Goal: Task Accomplishment & Management: Manage account settings

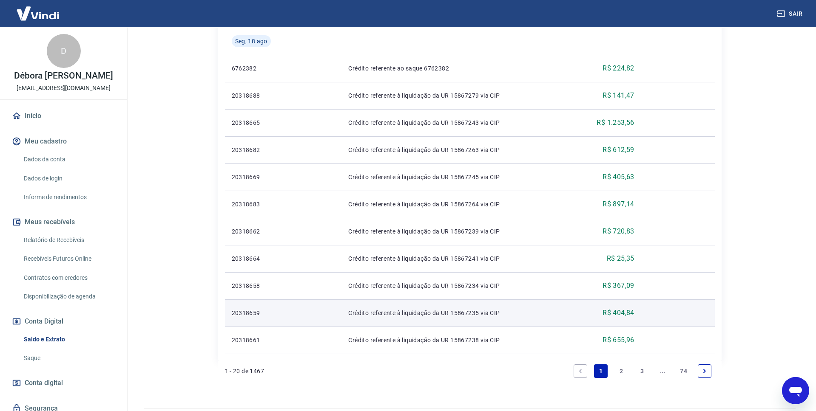
scroll to position [533, 0]
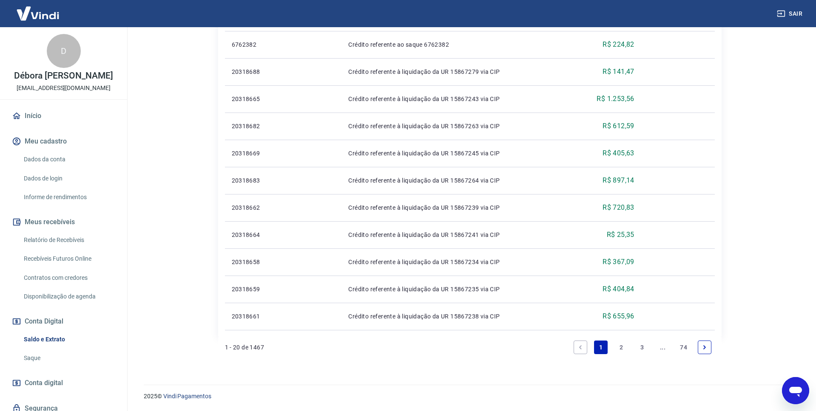
click at [622, 347] on link "2" at bounding box center [622, 348] width 14 height 14
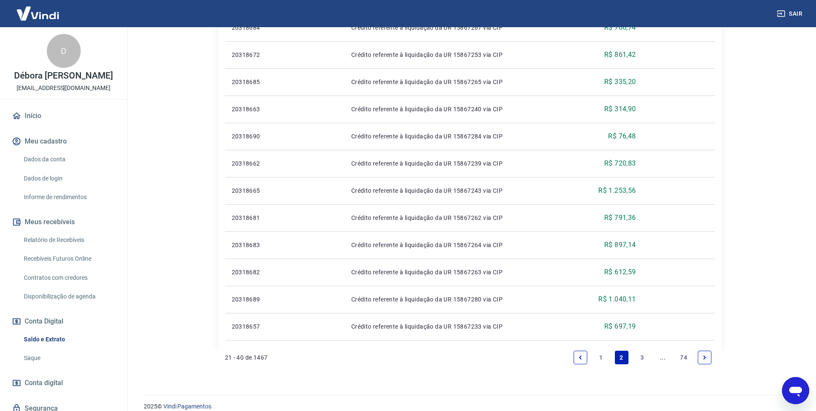
scroll to position [506, 0]
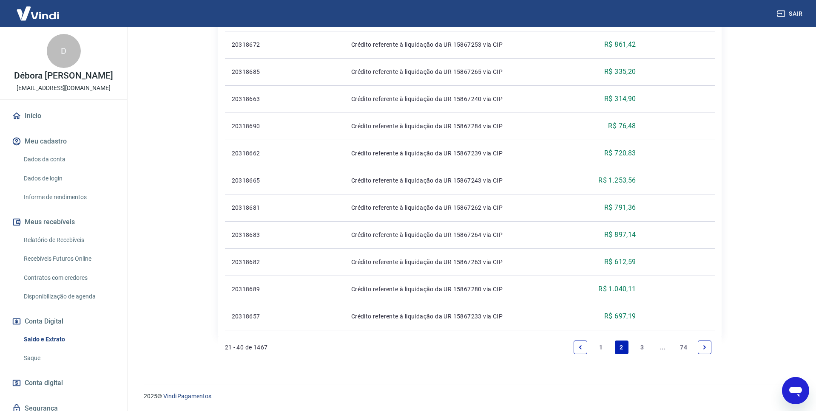
click at [642, 347] on link "3" at bounding box center [642, 348] width 14 height 14
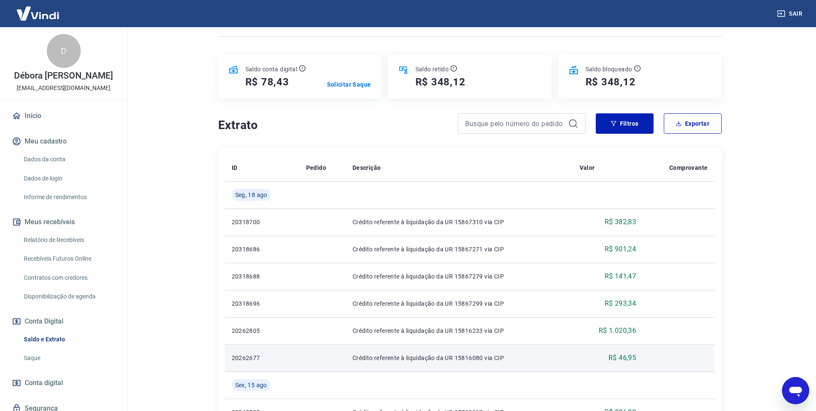
scroll to position [81, 0]
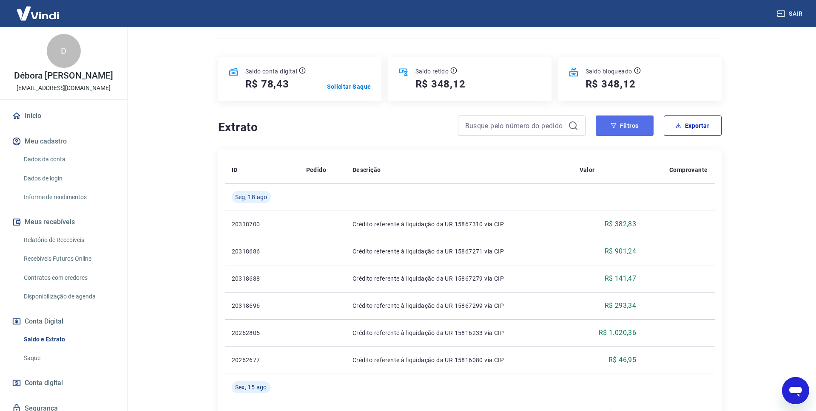
click at [618, 122] on button "Filtros" at bounding box center [624, 126] width 58 height 20
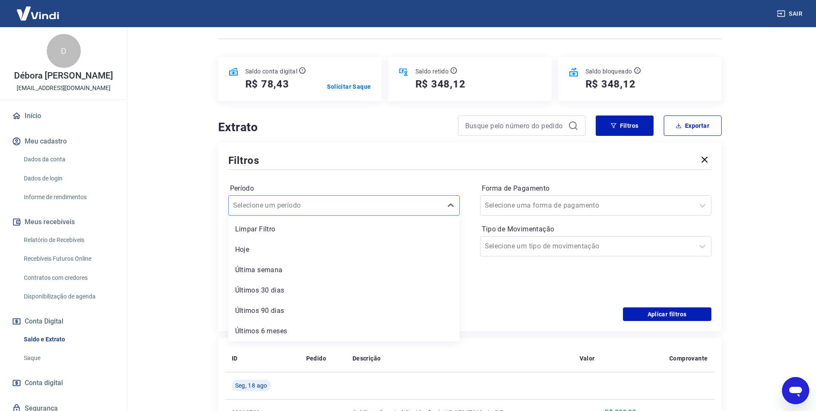
drag, startPoint x: 340, startPoint y: 201, endPoint x: 345, endPoint y: 199, distance: 5.0
click at [340, 201] on div at bounding box center [335, 206] width 205 height 12
click at [183, 238] on main "Se o saldo aumentar sem um lançamento correspondente no extrato, aguarde alguma…" at bounding box center [469, 138] width 692 height 384
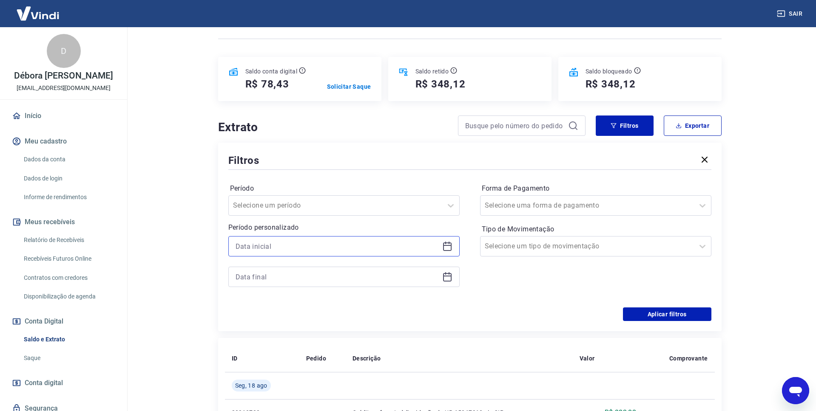
drag, startPoint x: 304, startPoint y: 247, endPoint x: 314, endPoint y: 246, distance: 9.4
click at [304, 247] on input at bounding box center [336, 246] width 203 height 13
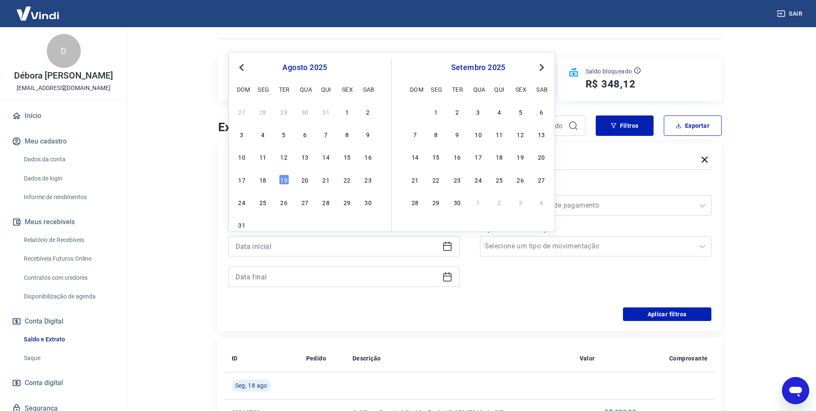
drag, startPoint x: 264, startPoint y: 182, endPoint x: 283, endPoint y: 293, distance: 112.6
click at [263, 182] on div "18" at bounding box center [263, 180] width 10 height 10
type input "[DATE]"
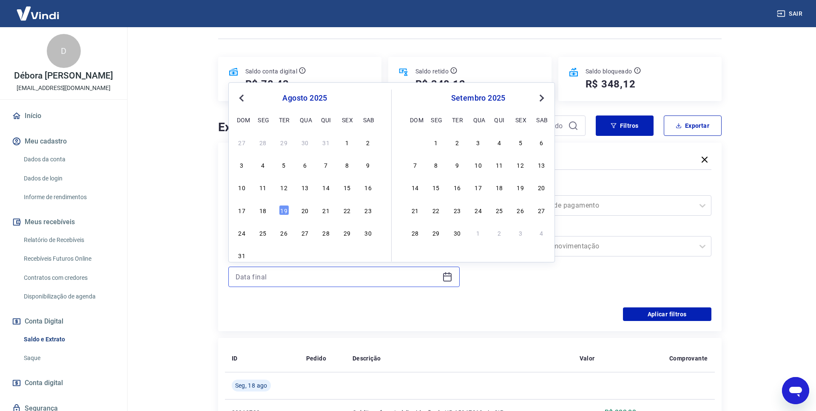
click at [281, 279] on input at bounding box center [336, 277] width 203 height 13
drag, startPoint x: 265, startPoint y: 212, endPoint x: 287, endPoint y: 220, distance: 23.3
click at [265, 212] on div "18" at bounding box center [263, 210] width 10 height 10
type input "[DATE]"
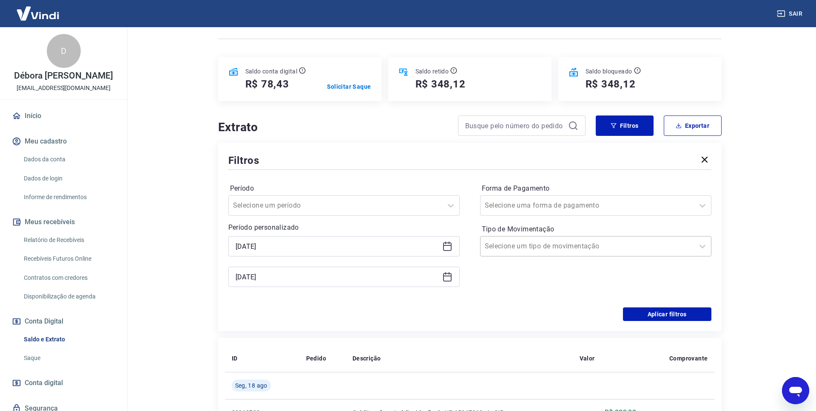
click at [646, 249] on div at bounding box center [587, 247] width 205 height 12
click at [689, 201] on div at bounding box center [587, 206] width 205 height 12
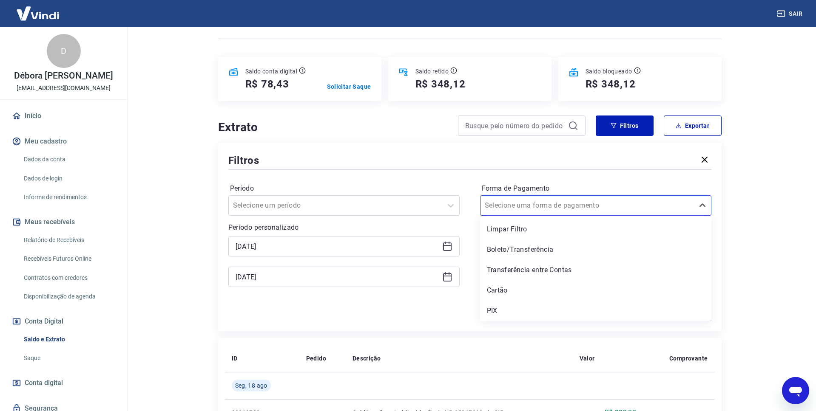
click at [766, 216] on main "Se o saldo aumentar sem um lançamento correspondente no extrato, aguarde alguma…" at bounding box center [469, 138] width 692 height 384
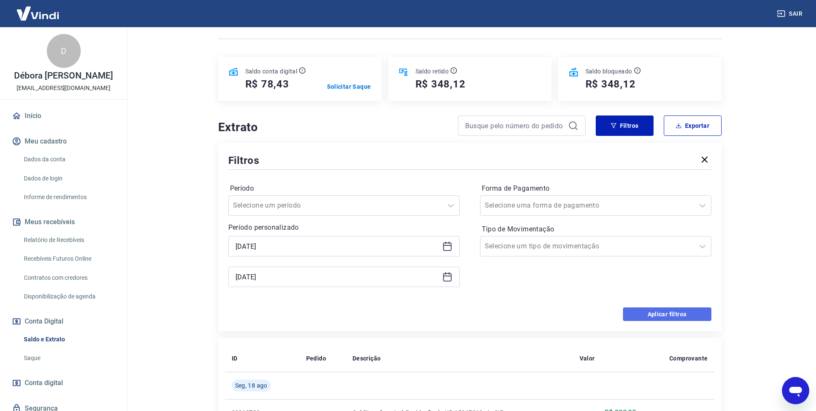
click at [697, 312] on button "Aplicar filtros" at bounding box center [667, 315] width 88 height 14
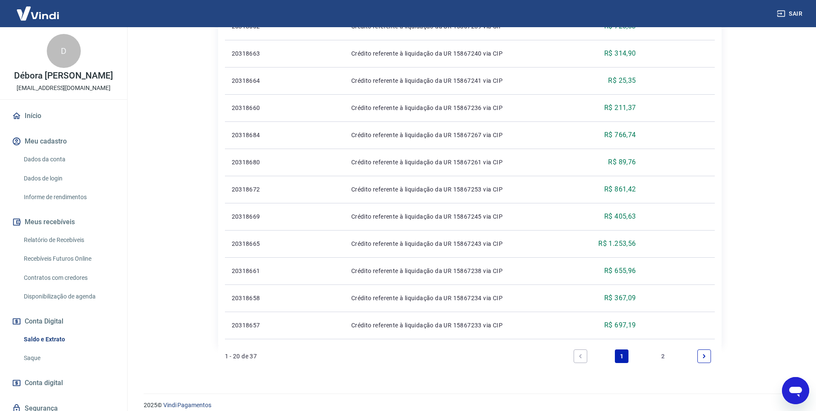
scroll to position [506, 0]
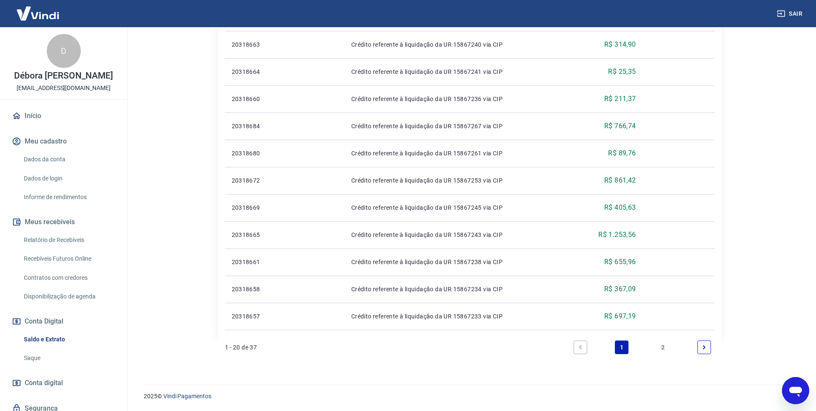
click at [705, 348] on icon "Next page" at bounding box center [704, 348] width 6 height 6
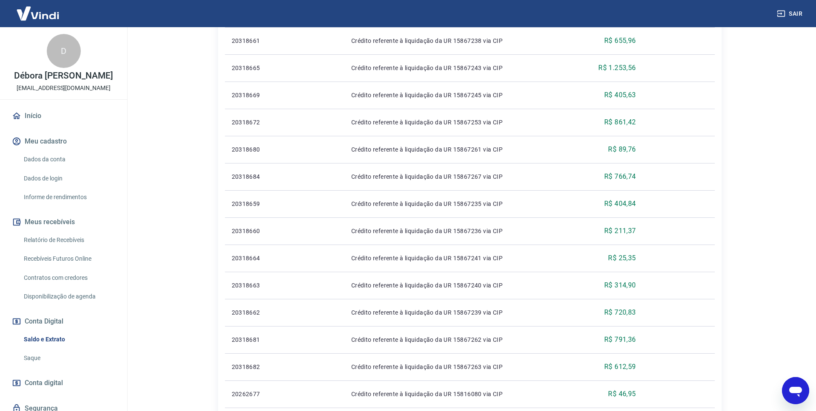
scroll to position [424, 0]
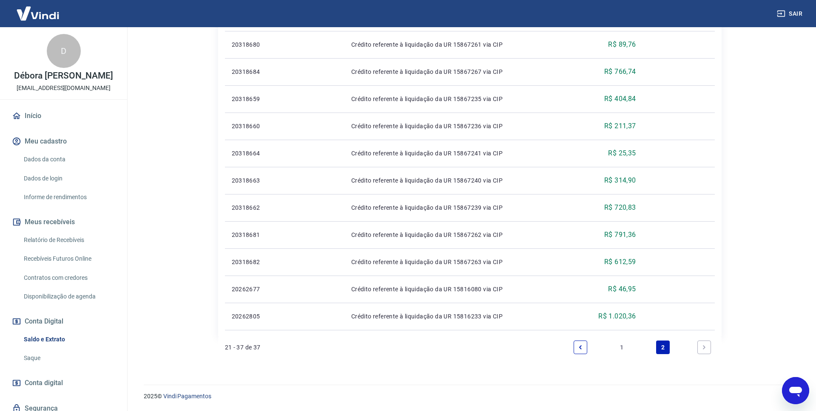
click at [579, 353] on link "Previous page" at bounding box center [580, 348] width 14 height 14
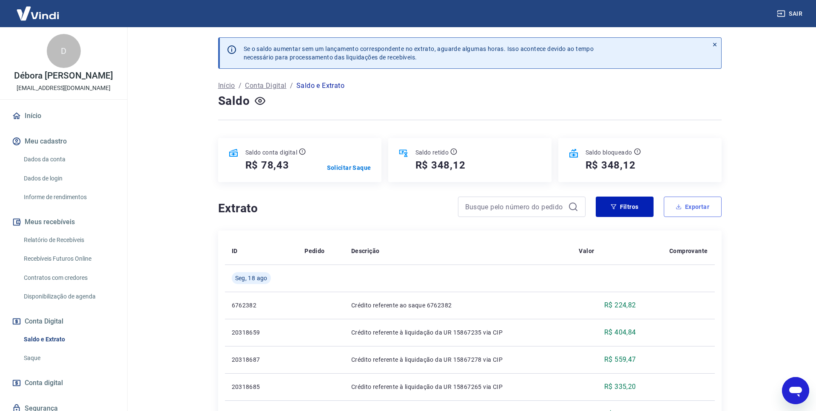
click at [706, 208] on button "Exportar" at bounding box center [692, 207] width 58 height 20
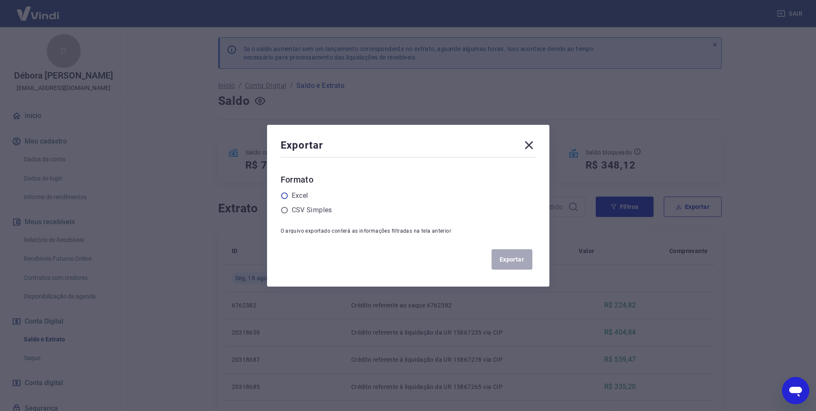
click at [284, 198] on icon at bounding box center [284, 196] width 6 height 6
click at [0, 0] on input "radio" at bounding box center [0, 0] width 0 height 0
click at [513, 258] on button "Exportar" at bounding box center [511, 259] width 41 height 20
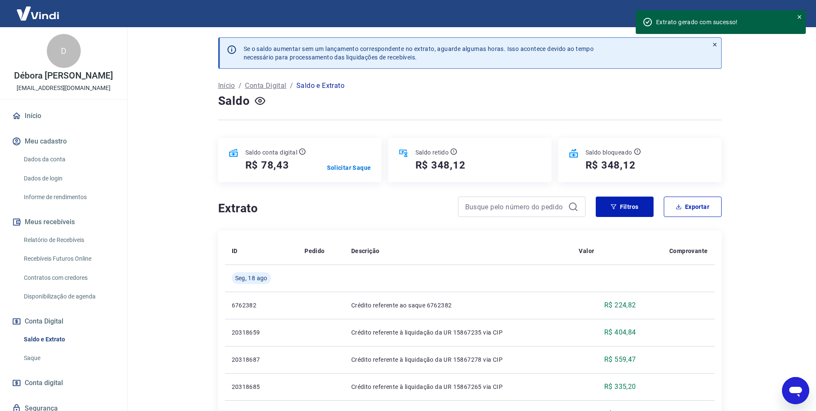
click at [651, 103] on div "Saldo" at bounding box center [469, 101] width 503 height 17
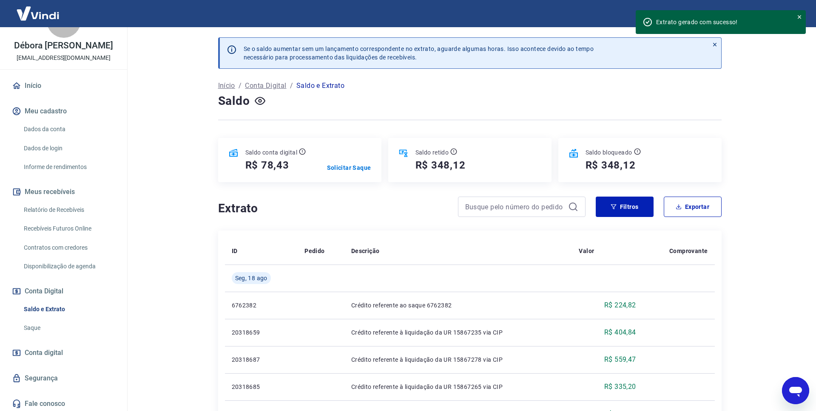
scroll to position [41, 0]
click at [66, 223] on link "Recebíveis Futuros Online" at bounding box center [68, 226] width 96 height 17
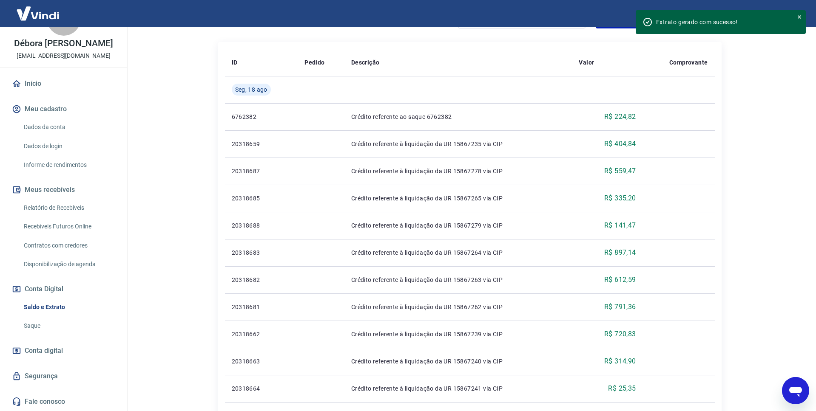
scroll to position [192, 0]
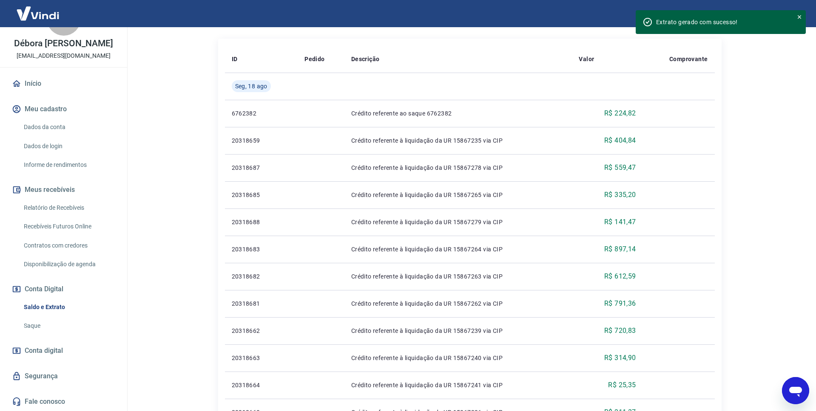
click at [69, 206] on link "Relatório de Recebíveis" at bounding box center [68, 207] width 96 height 17
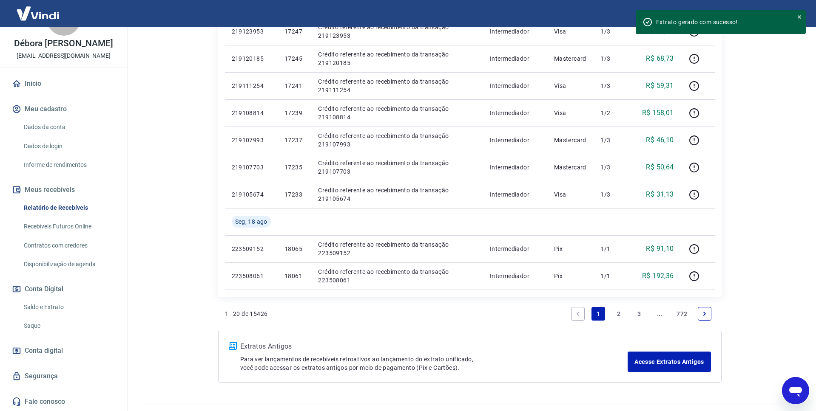
scroll to position [533, 0]
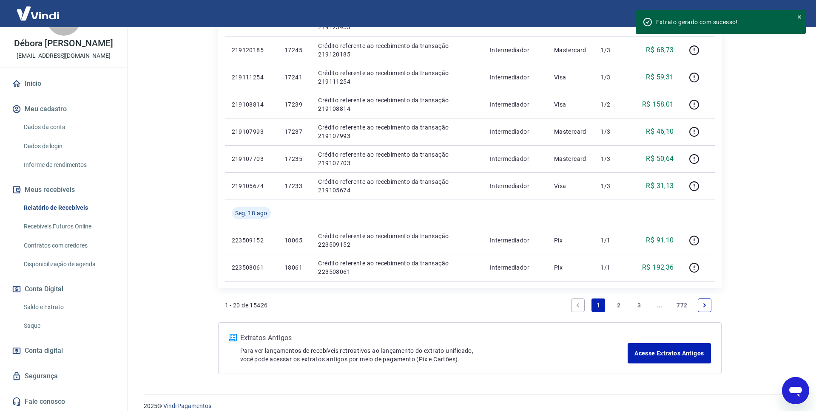
click at [618, 304] on link "2" at bounding box center [619, 306] width 14 height 14
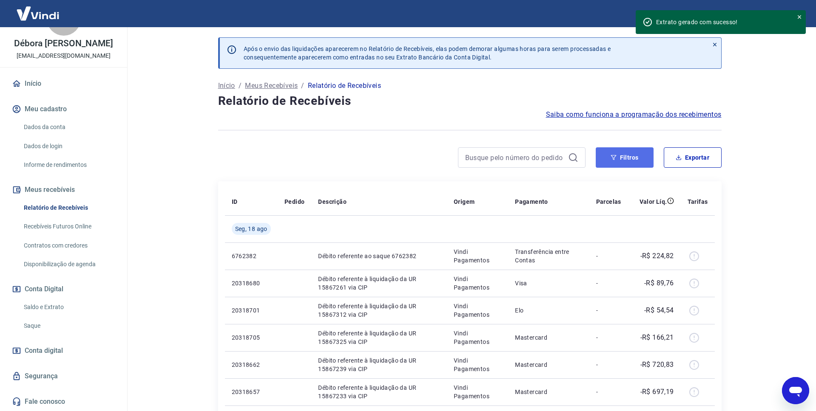
click at [624, 161] on button "Filtros" at bounding box center [624, 157] width 58 height 20
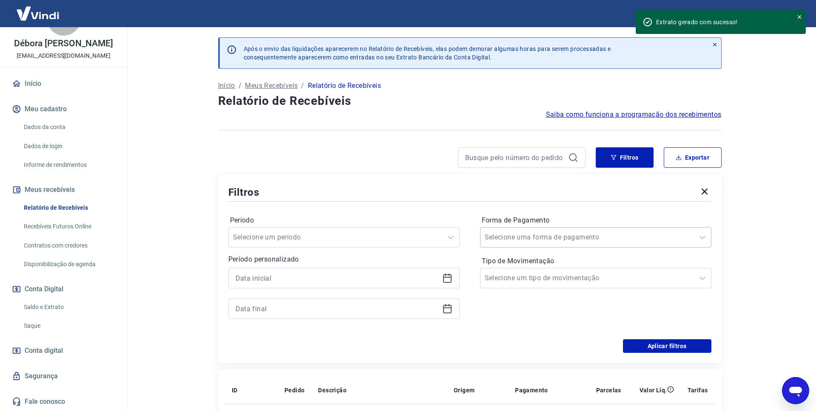
click at [584, 237] on div at bounding box center [587, 238] width 205 height 12
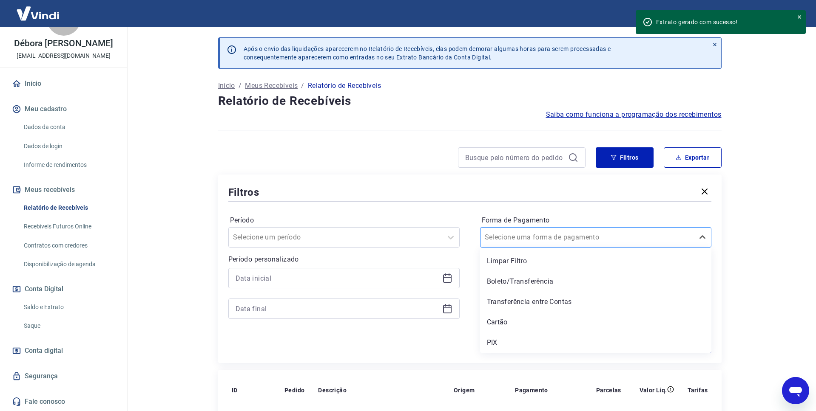
click at [584, 235] on div at bounding box center [587, 238] width 205 height 12
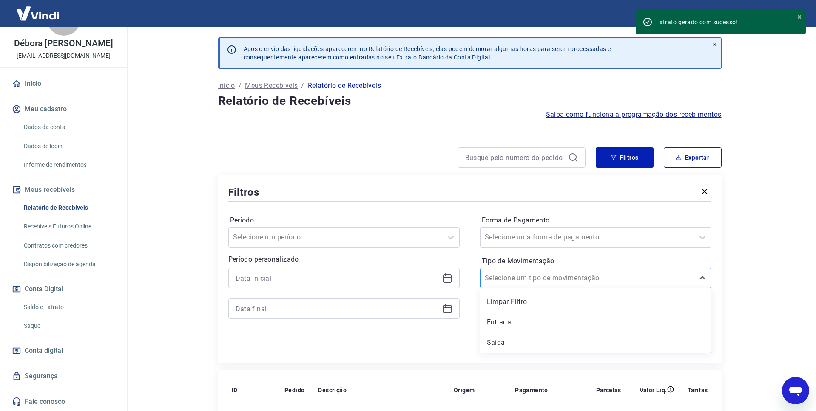
click at [578, 276] on div at bounding box center [587, 278] width 205 height 12
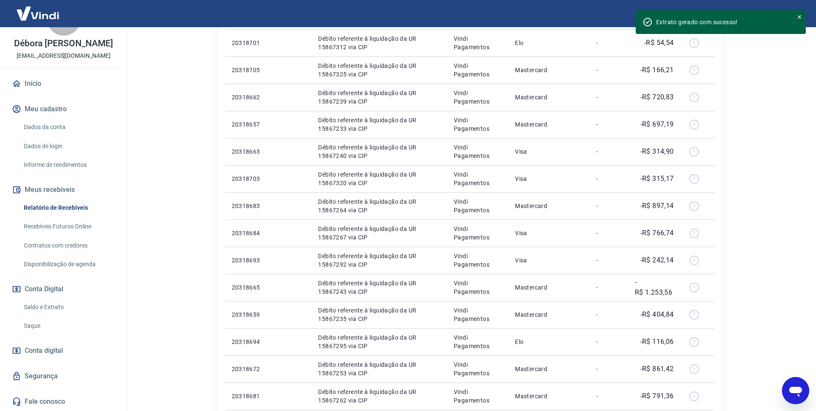
scroll to position [457, 0]
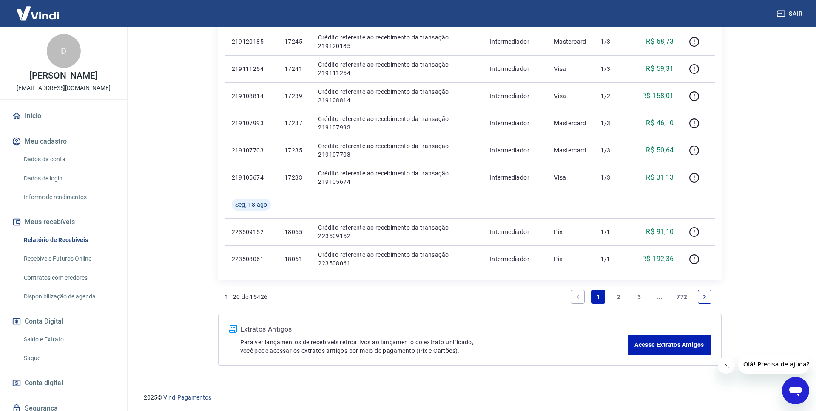
scroll to position [542, 0]
